Goal: Task Accomplishment & Management: Use online tool/utility

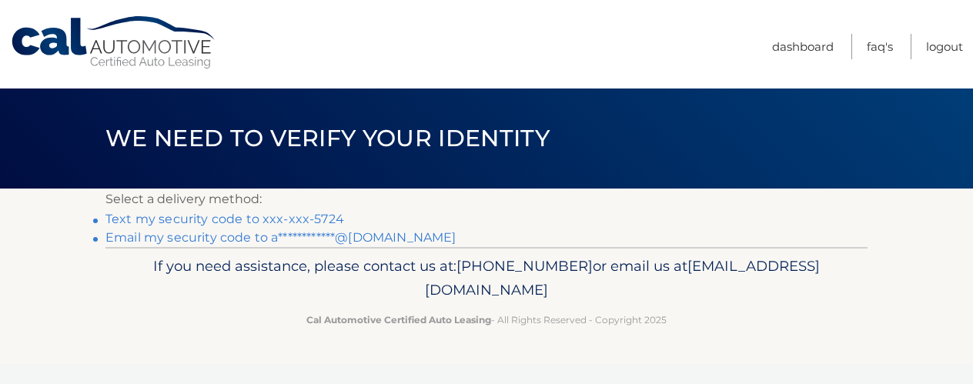
click at [316, 218] on link "Text my security code to xxx-xxx-5724" at bounding box center [224, 219] width 239 height 15
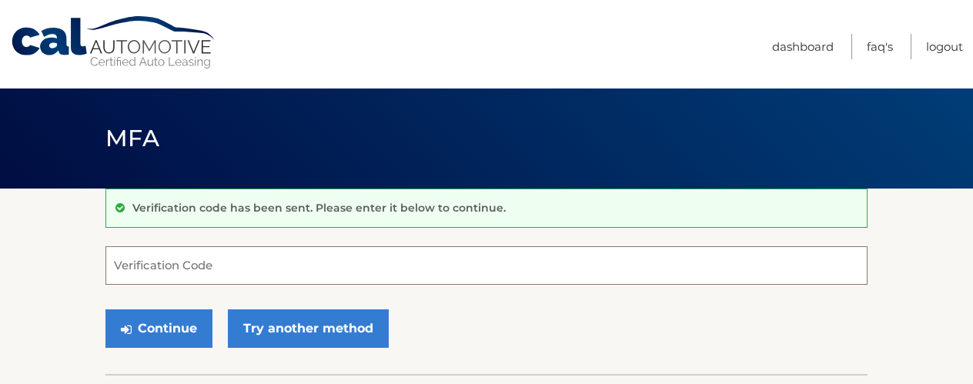
click at [327, 246] on input "Verification Code" at bounding box center [486, 265] width 762 height 38
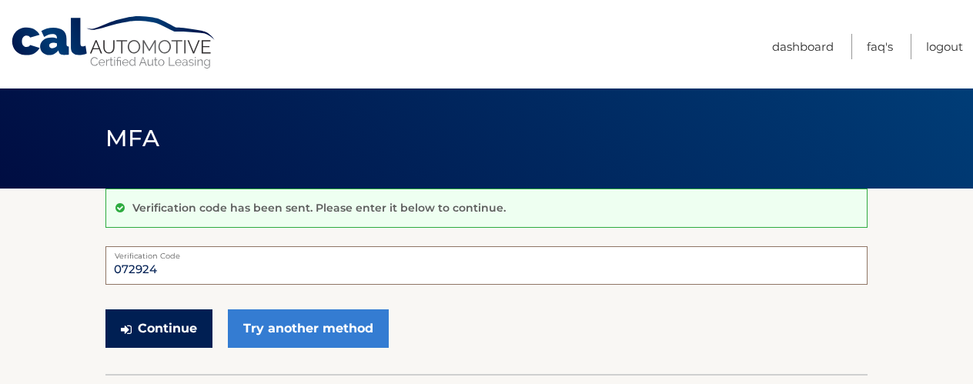
type input "072924"
click at [166, 324] on button "Continue" at bounding box center [158, 328] width 107 height 38
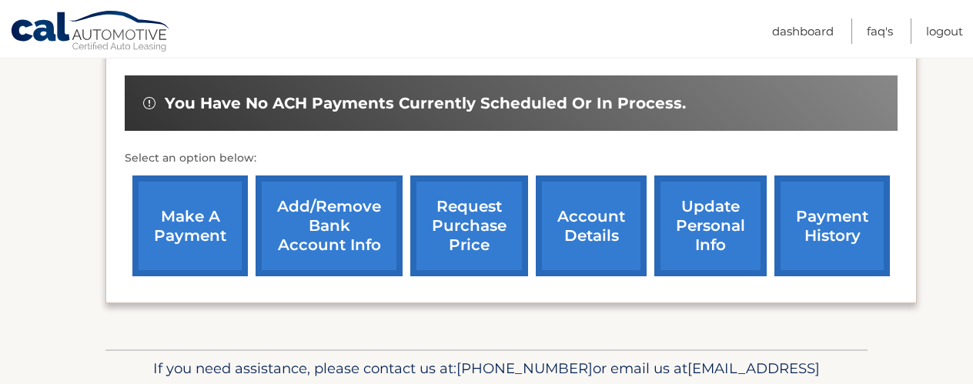
scroll to position [496, 0]
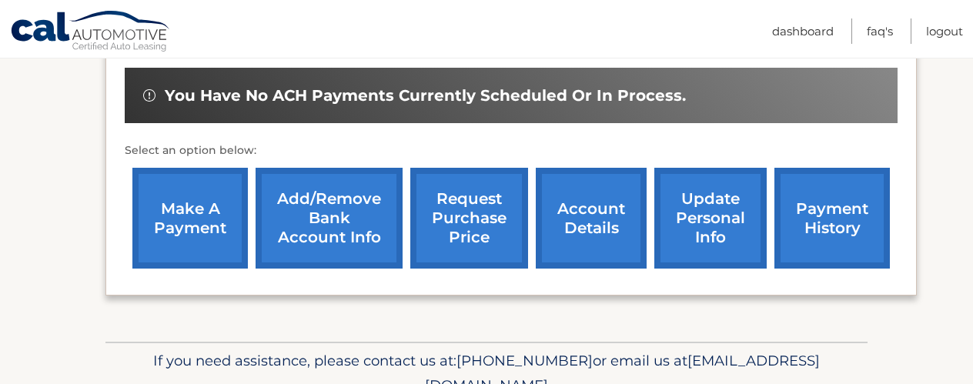
click at [198, 207] on link "make a payment" at bounding box center [189, 218] width 115 height 101
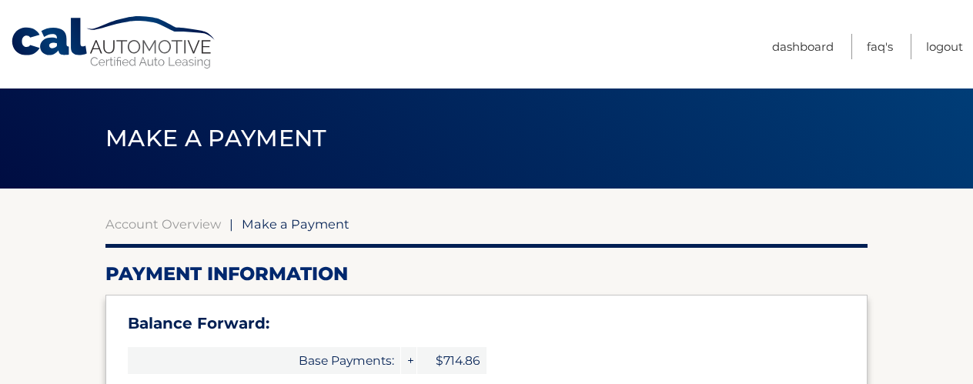
select select "YzJlNTQ3ODMtMWJjNi00MmFmLWE3MzEtMjE5MzExMDhjMmQy"
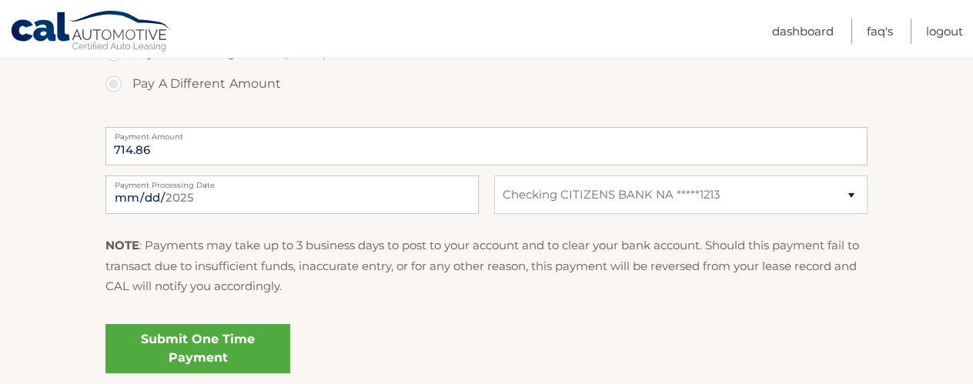
scroll to position [659, 0]
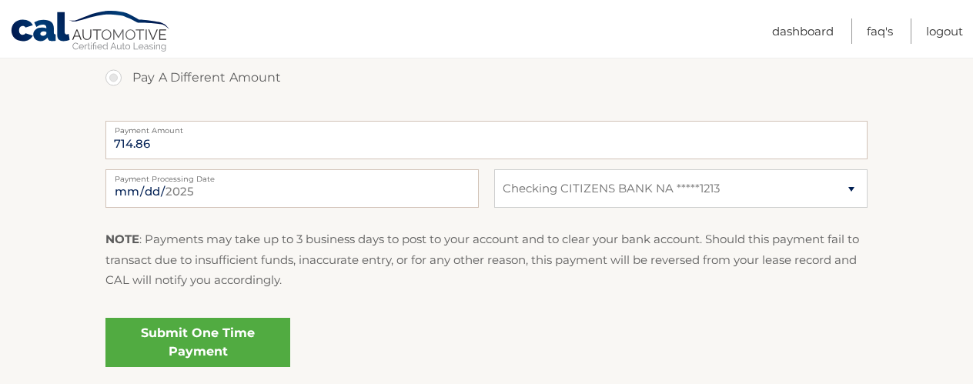
click at [224, 335] on link "Submit One Time Payment" at bounding box center [197, 342] width 185 height 49
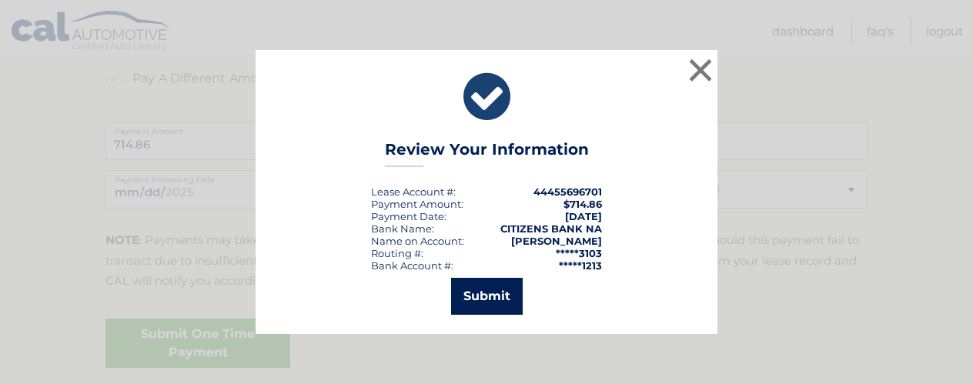
click at [477, 291] on button "Submit" at bounding box center [487, 296] width 72 height 37
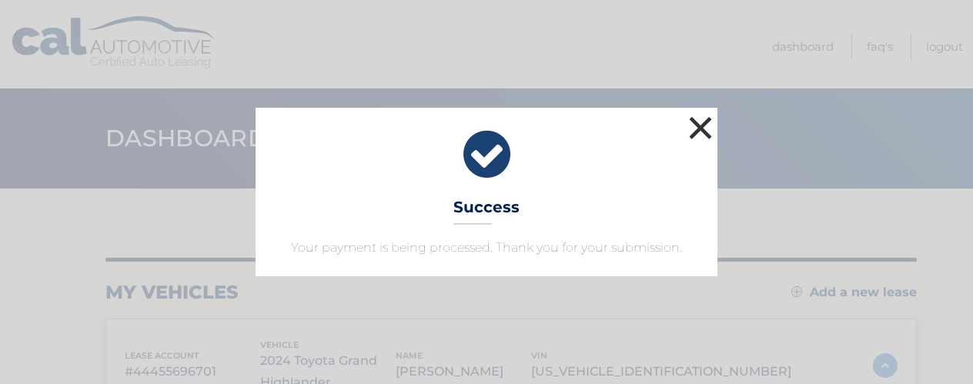
click at [693, 120] on button "×" at bounding box center [700, 127] width 31 height 31
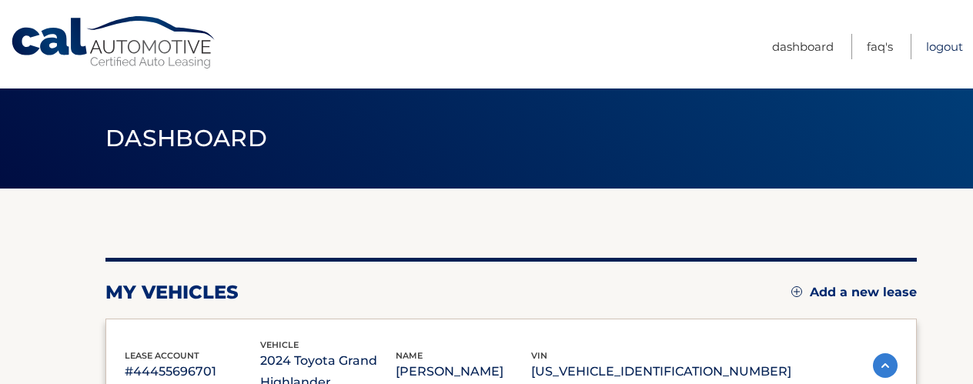
click at [934, 45] on link "Logout" at bounding box center [944, 46] width 37 height 25
